Goal: Register for event/course

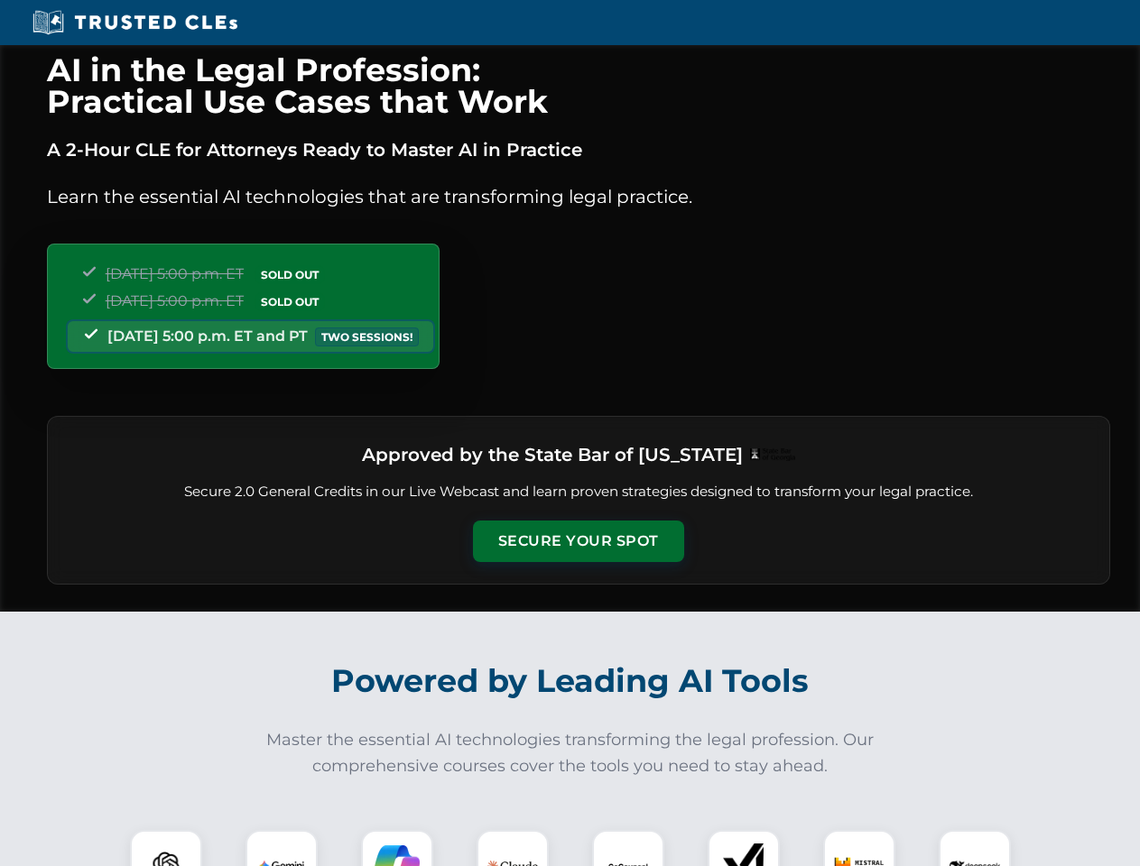
click at [578, 541] on button "Secure Your Spot" at bounding box center [578, 542] width 211 height 42
